Goal: Task Accomplishment & Management: Manage account settings

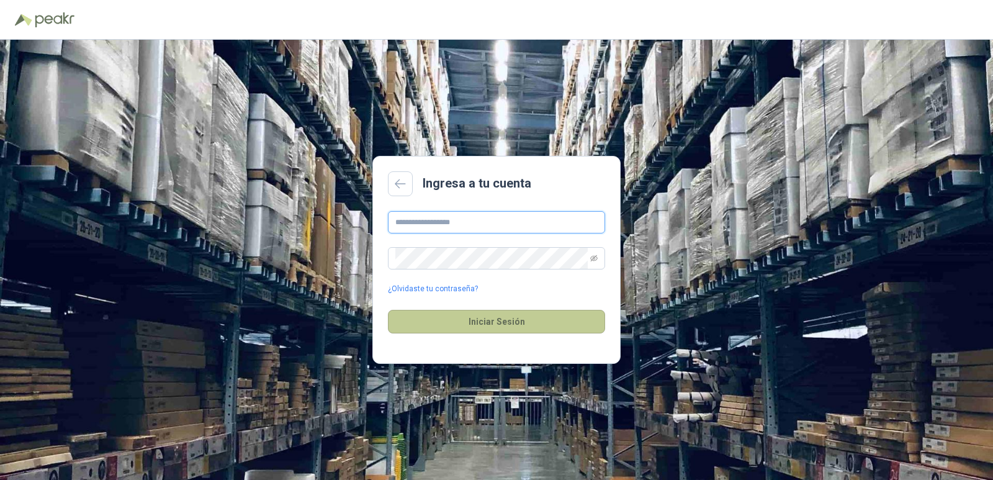
type input "**********"
click at [474, 313] on button "Iniciar Sesión" at bounding box center [496, 322] width 217 height 24
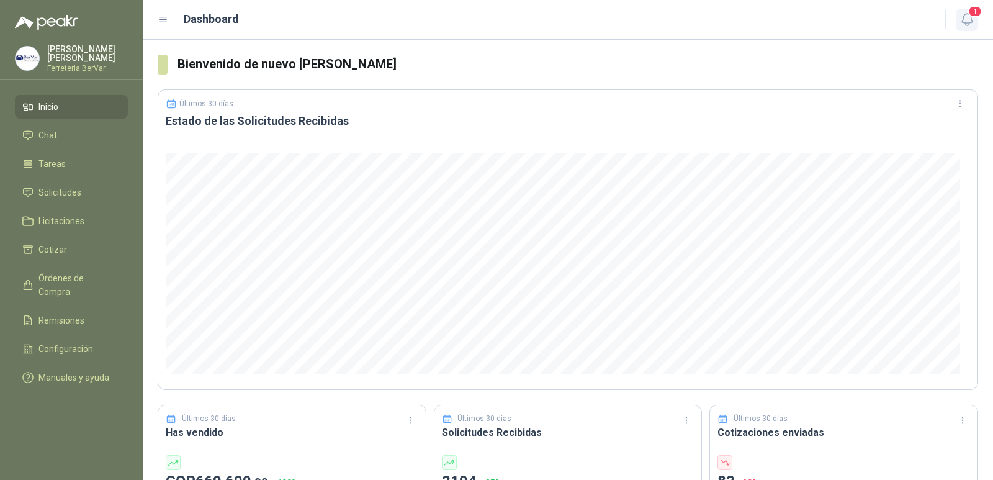
click at [974, 25] on icon "button" at bounding box center [968, 20] width 16 height 16
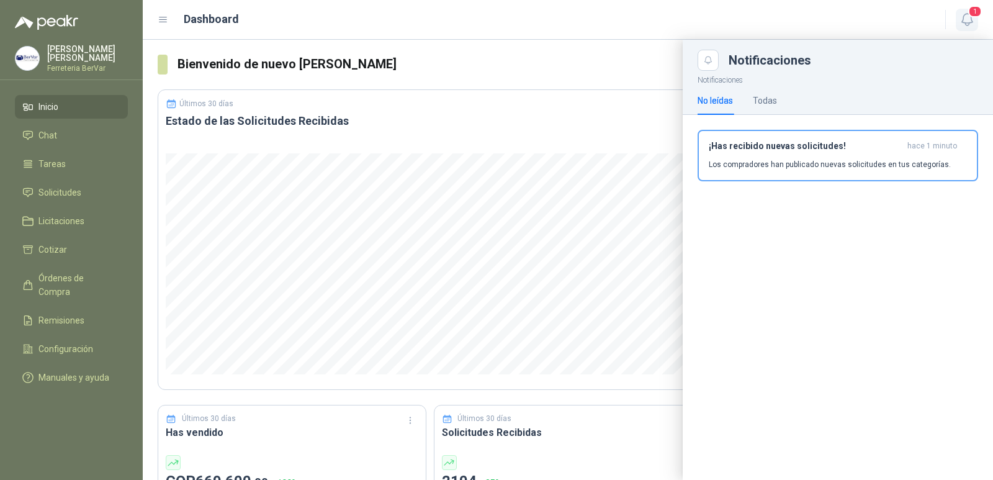
click at [966, 20] on icon "button" at bounding box center [968, 20] width 16 height 16
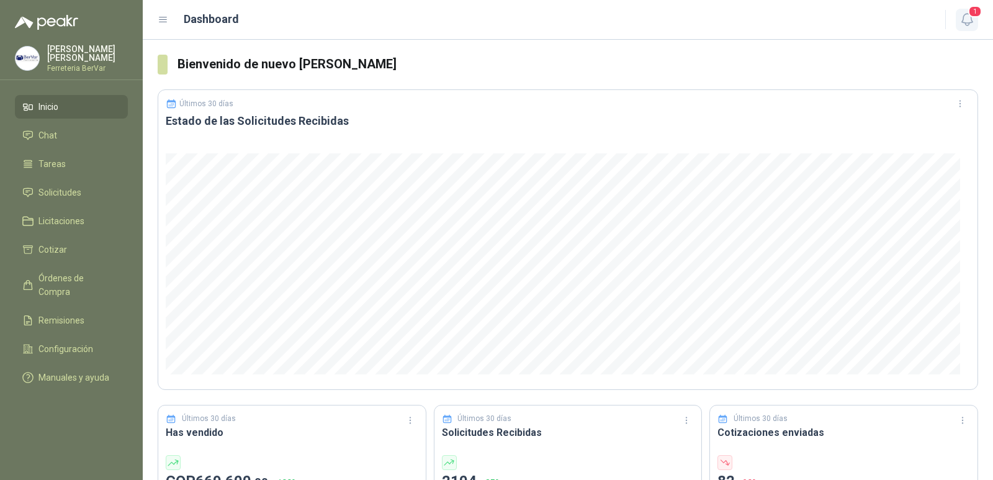
click at [968, 20] on icon "button" at bounding box center [968, 20] width 16 height 16
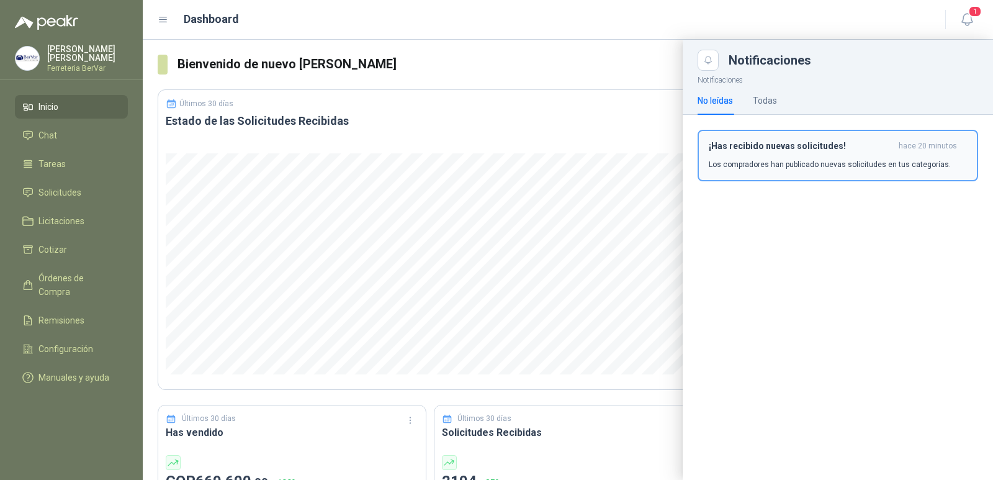
click at [816, 143] on h3 "¡Has recibido nuevas solicitudes!" at bounding box center [801, 146] width 185 height 11
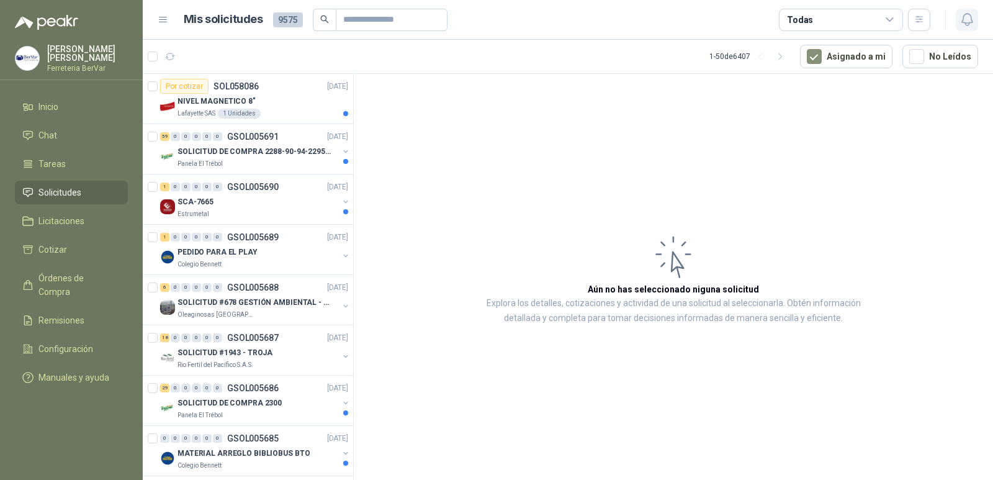
click at [965, 14] on icon "button" at bounding box center [967, 20] width 11 height 12
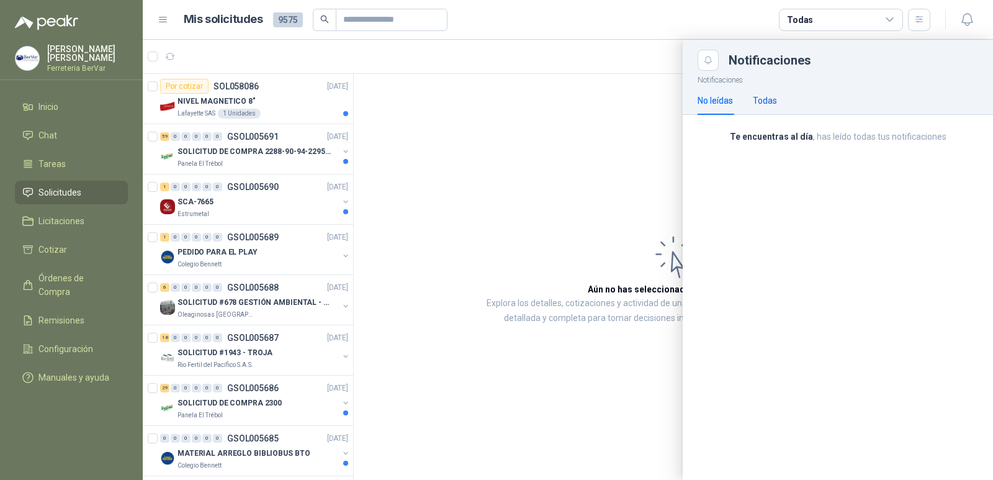
click at [774, 96] on div "Todas" at bounding box center [765, 101] width 24 height 14
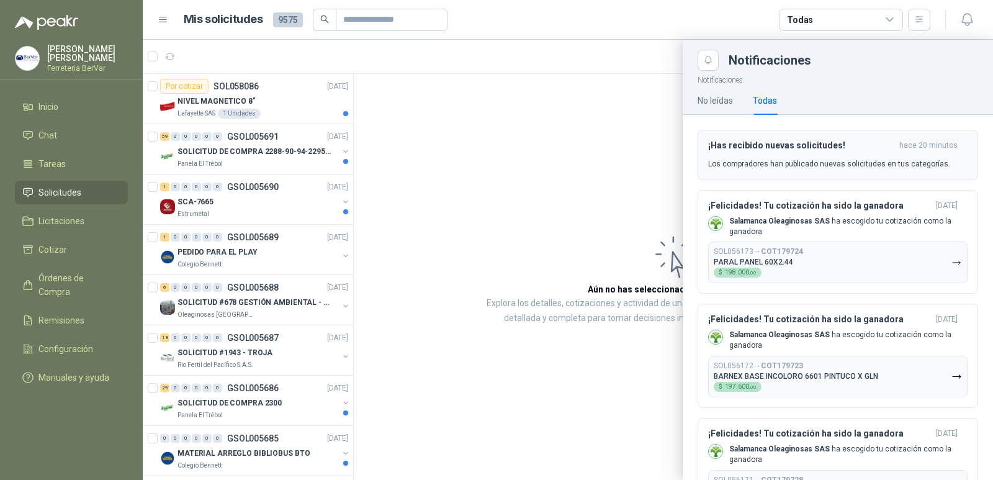
click at [822, 137] on button "¡Has recibido nuevas solicitudes! hace 20 minutos Los compradores han publicado…" at bounding box center [838, 155] width 281 height 50
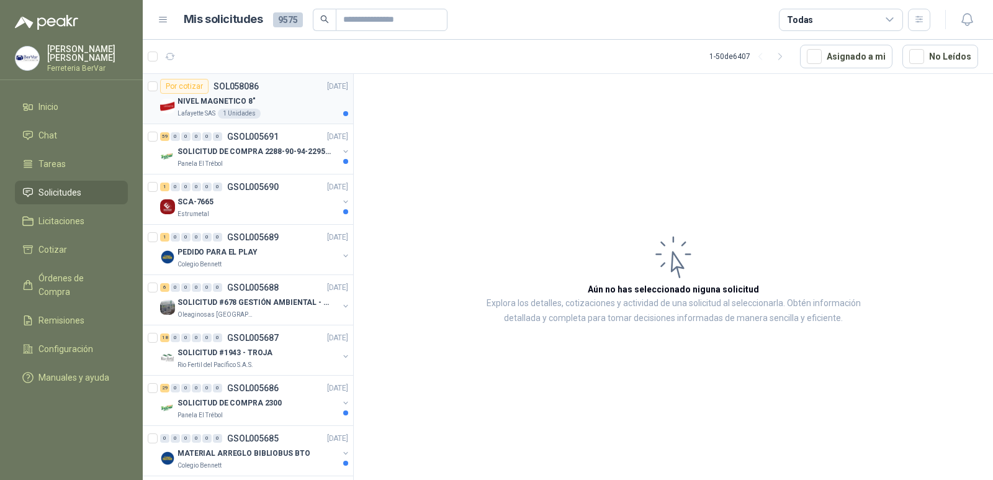
click at [235, 93] on div "Por cotizar SOL058086" at bounding box center [209, 86] width 99 height 15
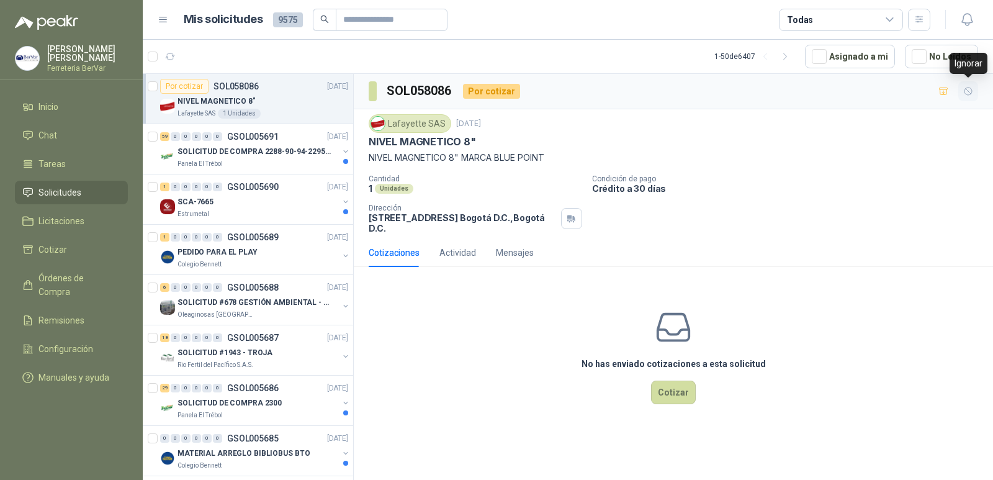
click at [964, 86] on icon "button" at bounding box center [969, 91] width 11 height 11
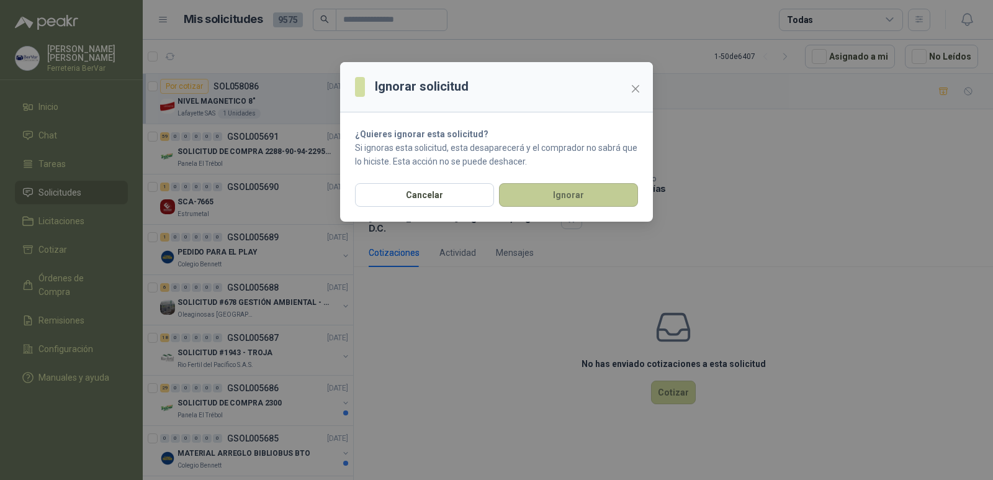
click at [593, 194] on button "Ignorar" at bounding box center [568, 195] width 139 height 24
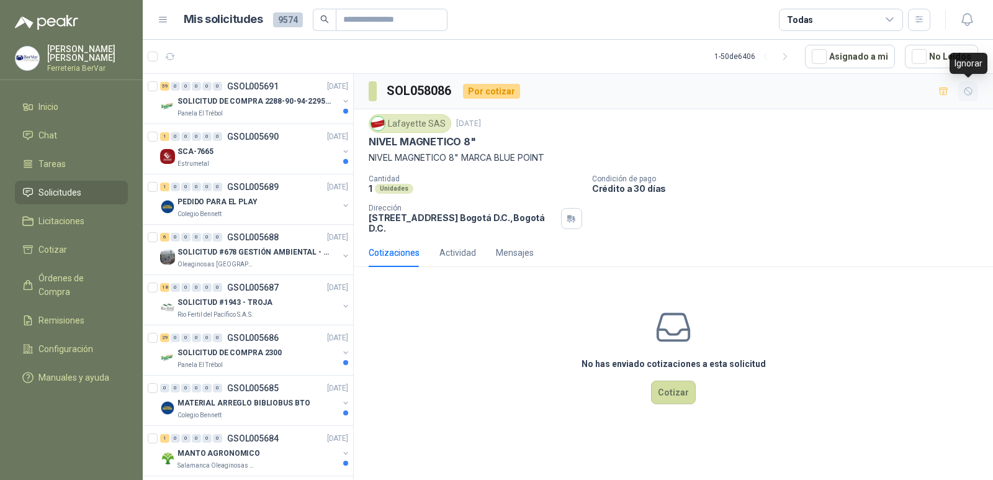
click at [965, 89] on icon "button" at bounding box center [969, 91] width 11 height 11
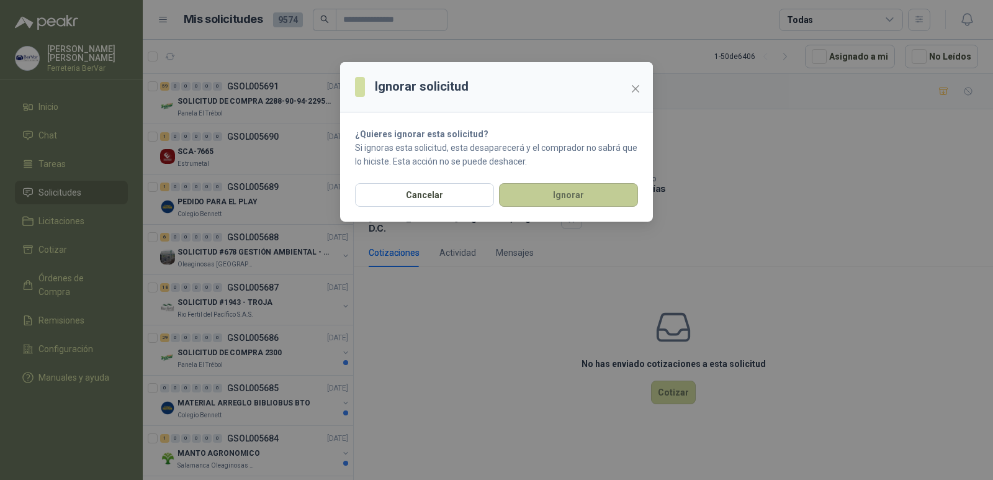
click at [618, 196] on button "Ignorar" at bounding box center [568, 195] width 139 height 24
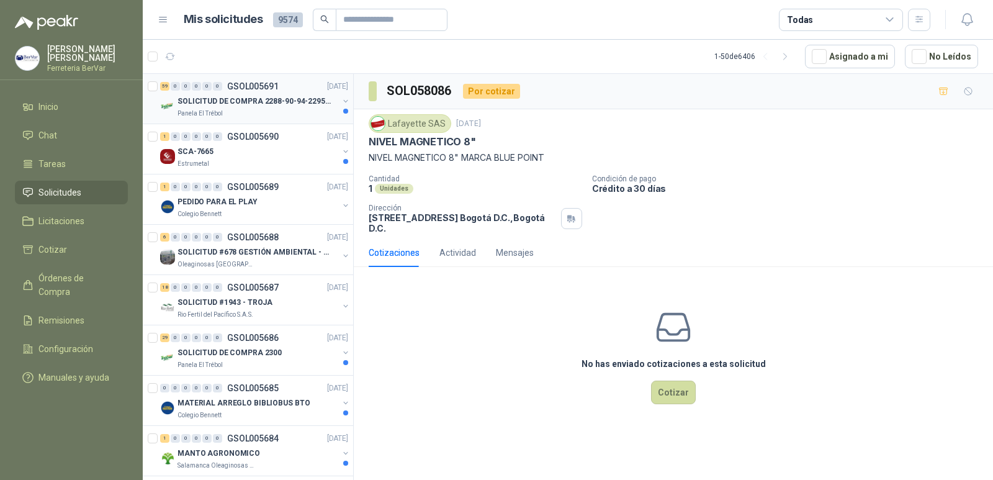
click at [279, 107] on div "SOLICITUD DE COMPRA 2288-90-94-2295-96-2301-02-04" at bounding box center [258, 101] width 161 height 15
